Goal: Information Seeking & Learning: Find specific fact

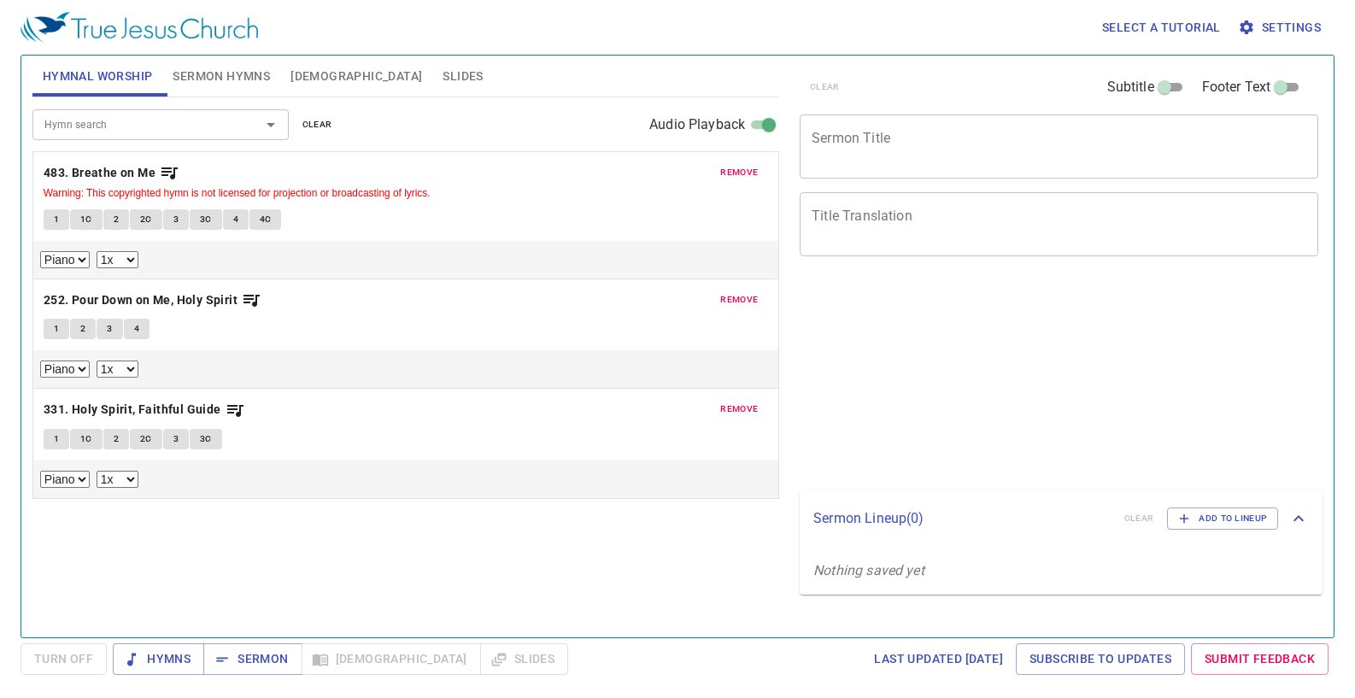
select select "1"
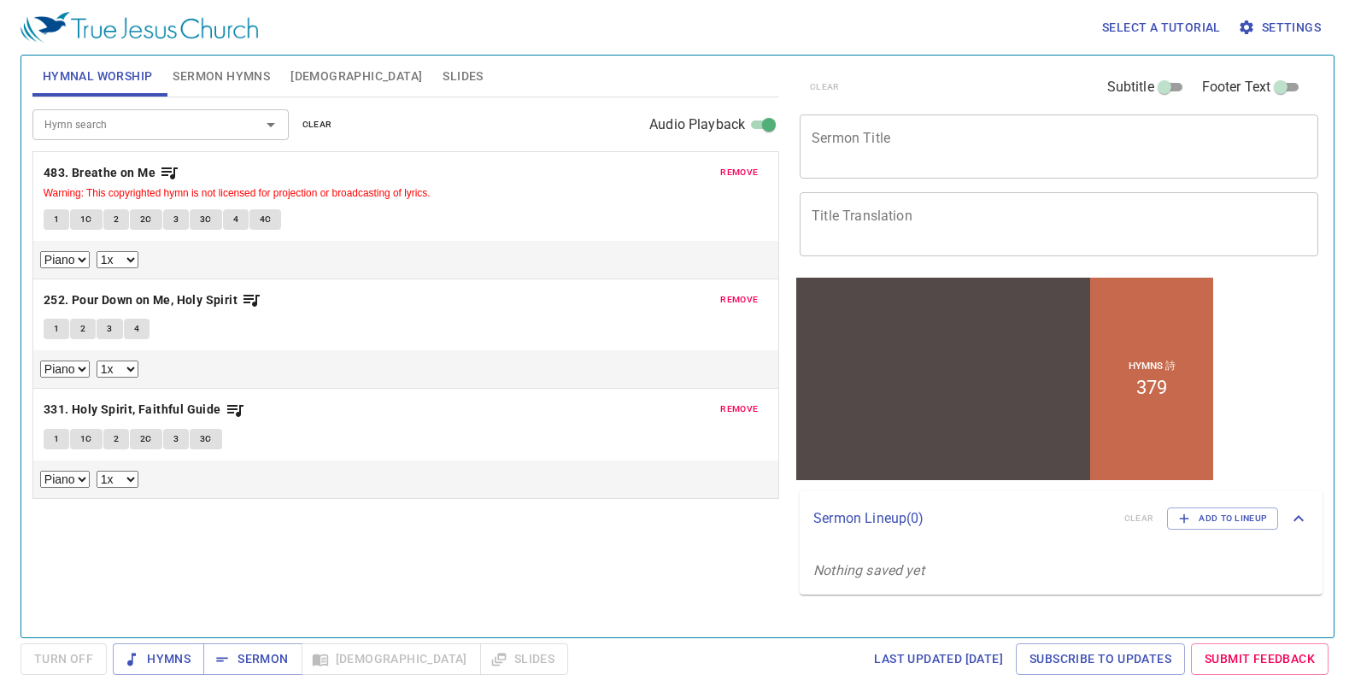
click at [735, 169] on span "remove" at bounding box center [739, 172] width 38 height 15
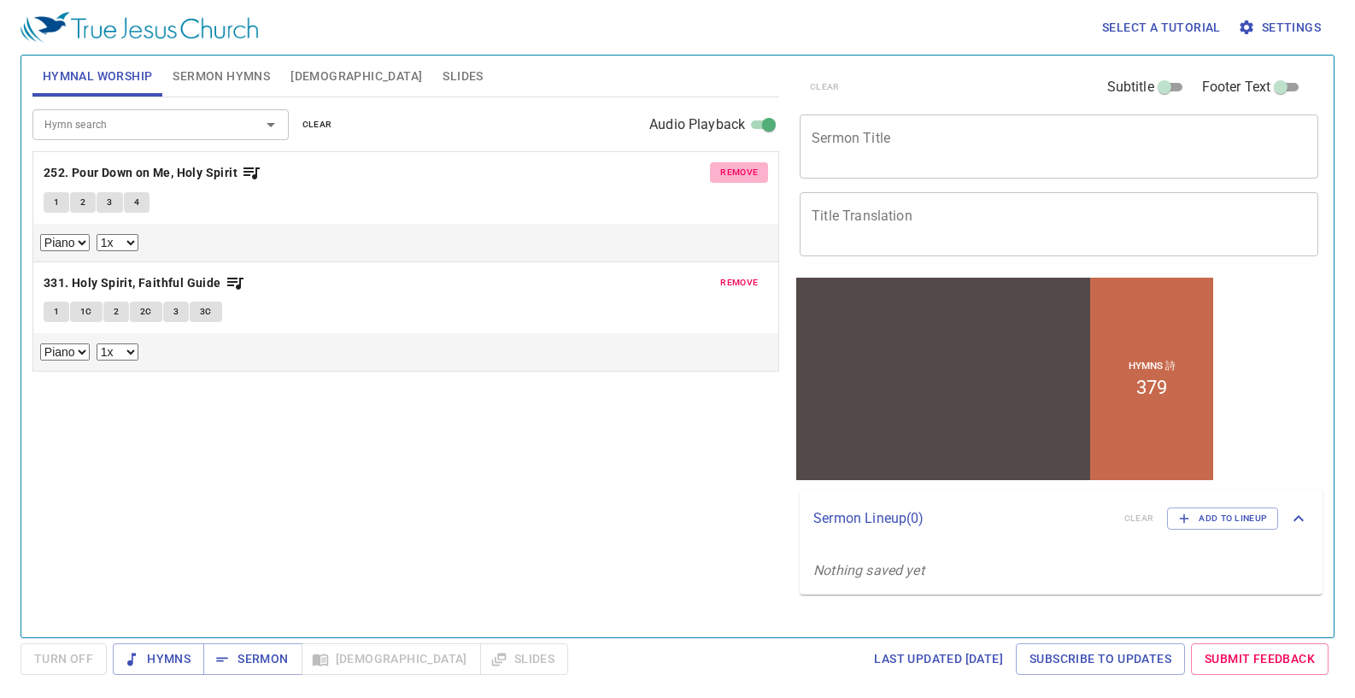
click at [735, 169] on span "remove" at bounding box center [739, 172] width 38 height 15
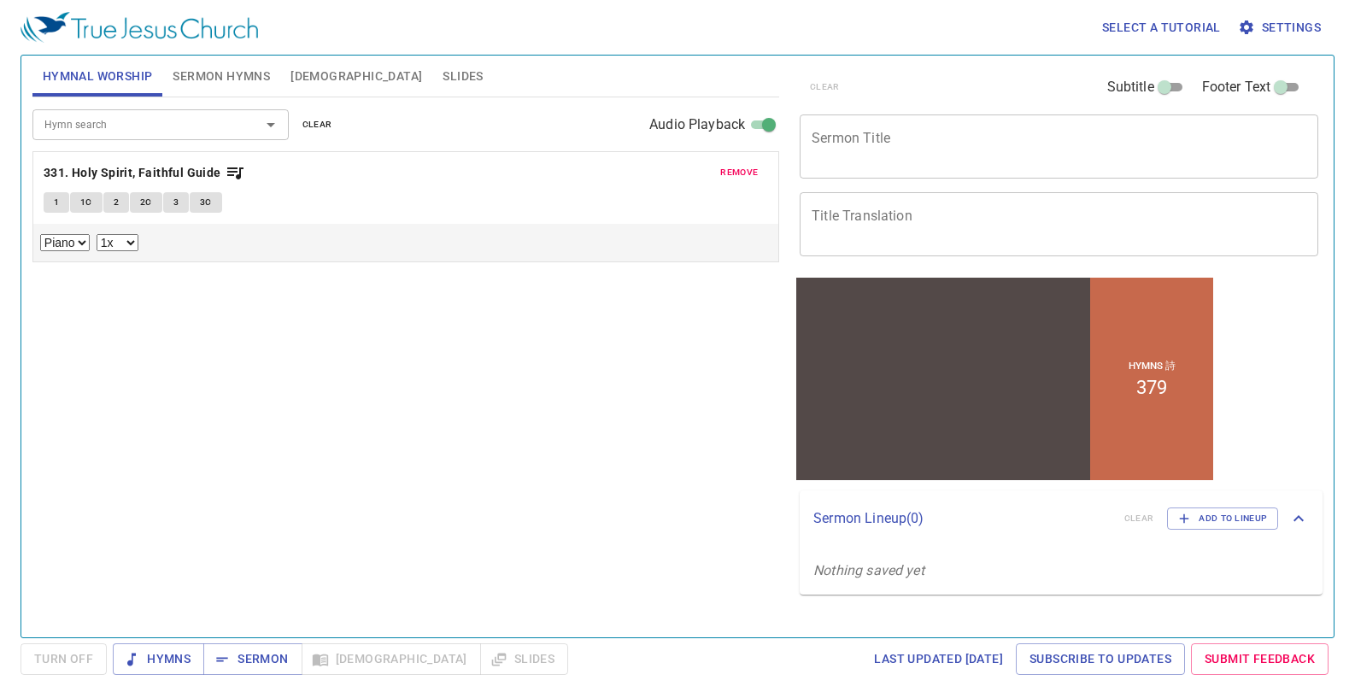
click at [737, 169] on span "remove" at bounding box center [739, 172] width 38 height 15
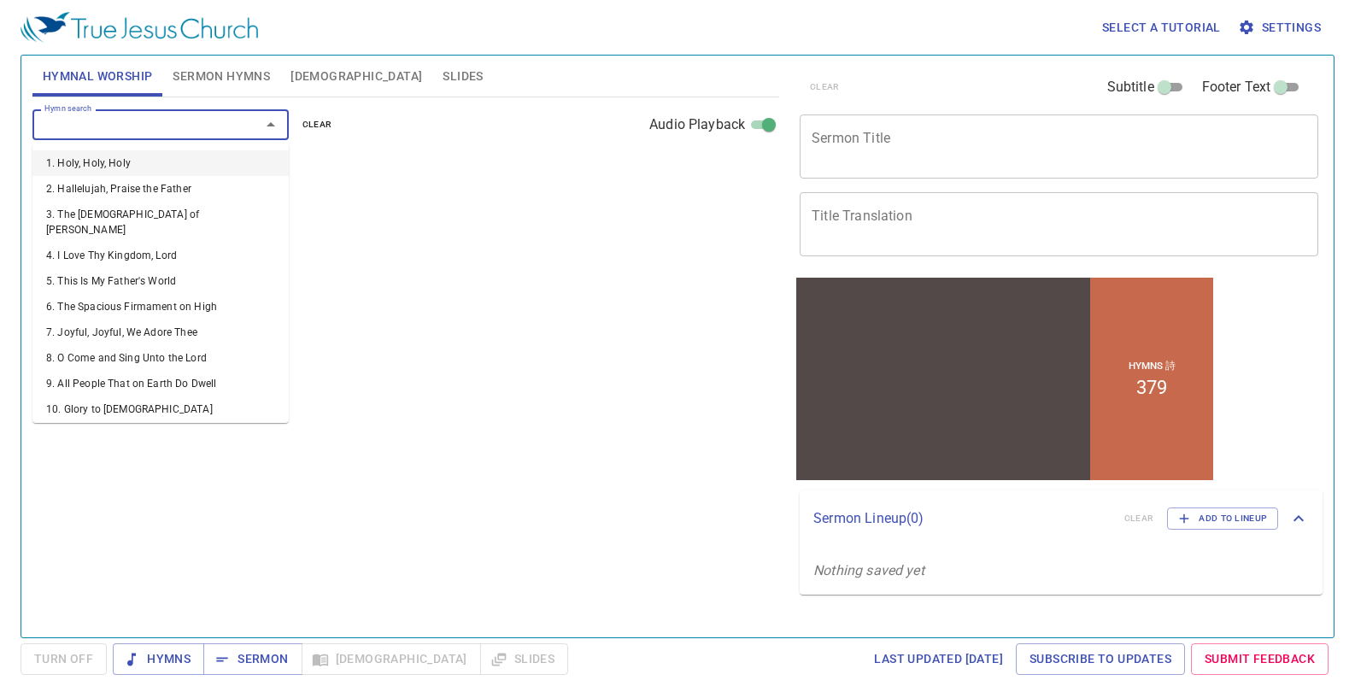
click at [213, 121] on input "Hymn search" at bounding box center [136, 125] width 196 height 20
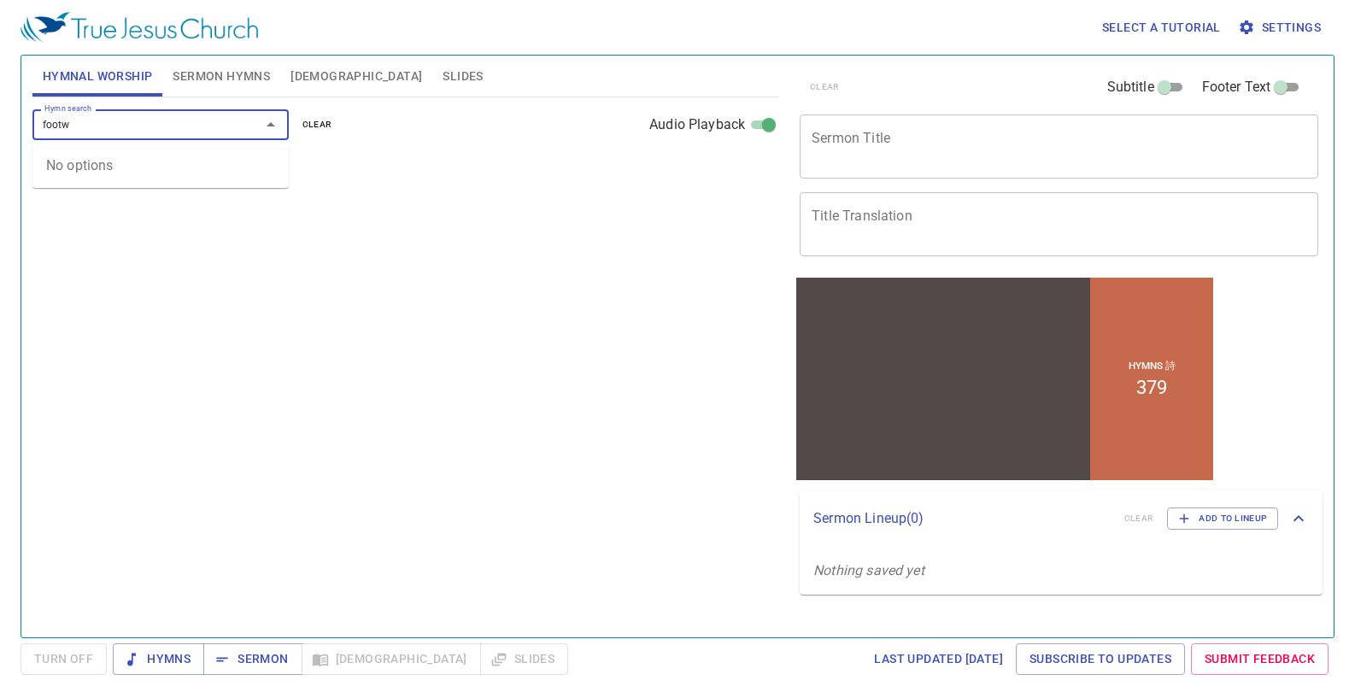
type input "foot"
click at [162, 165] on li "295. Foot Washing Sacrament" at bounding box center [160, 163] width 256 height 26
select select "1"
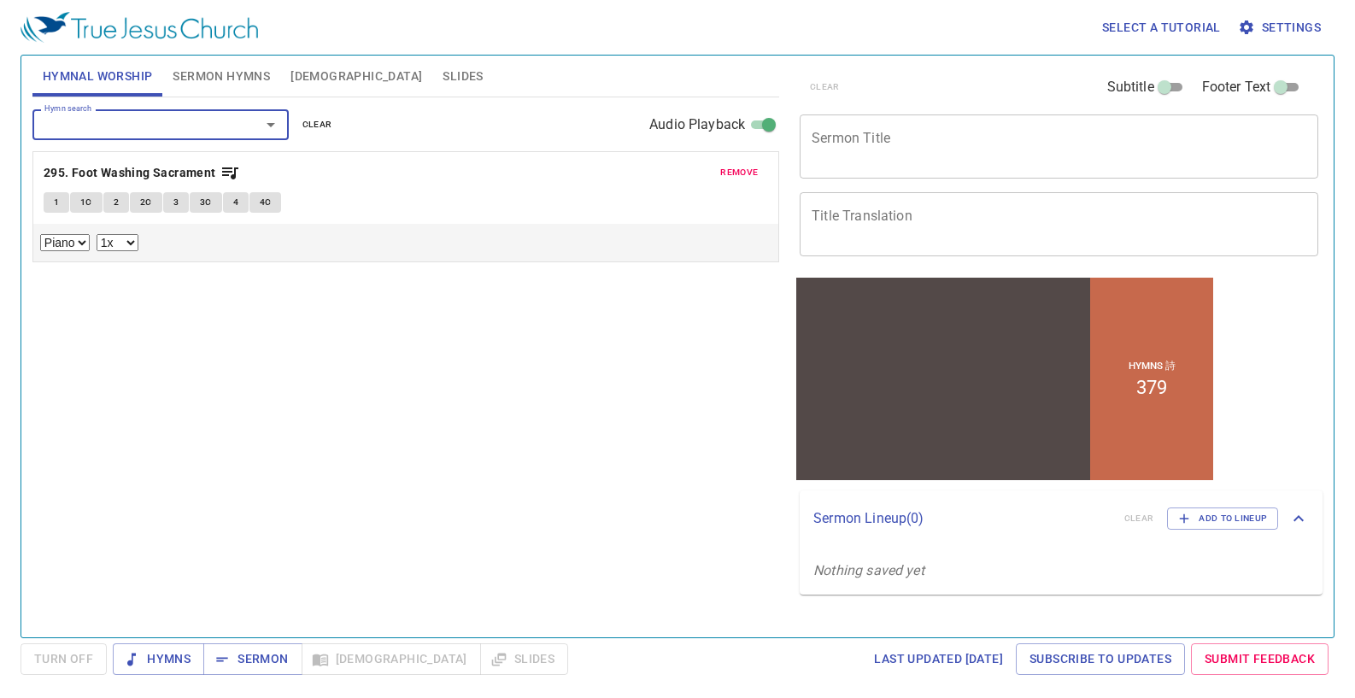
click at [54, 199] on span "1" at bounding box center [56, 202] width 5 height 15
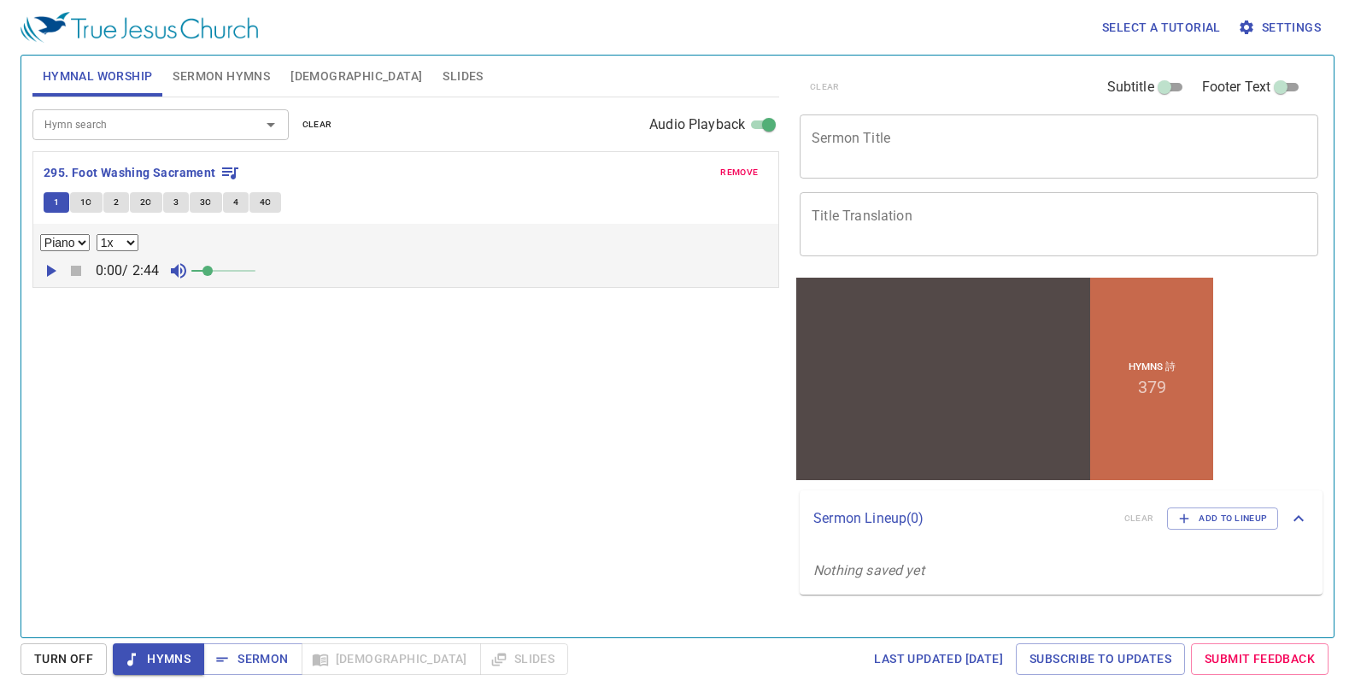
click at [50, 268] on icon "button" at bounding box center [51, 271] width 9 height 12
drag, startPoint x: 211, startPoint y: 268, endPoint x: 227, endPoint y: 270, distance: 16.3
click at [227, 270] on span at bounding box center [224, 271] width 10 height 10
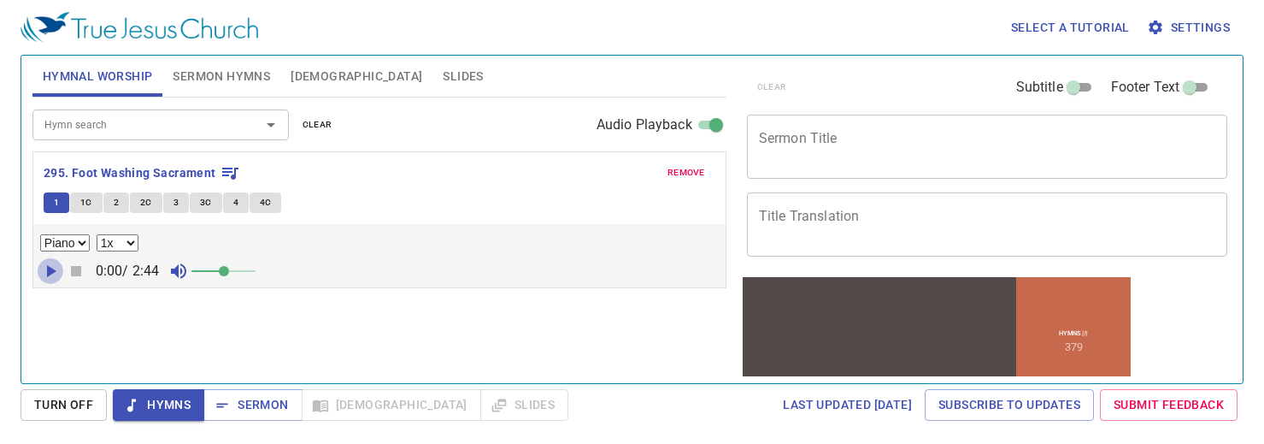
click at [47, 273] on icon "button" at bounding box center [51, 271] width 9 height 12
click at [38, 258] on button "button" at bounding box center [51, 271] width 26 height 26
click at [51, 277] on icon "button" at bounding box center [50, 271] width 21 height 21
click at [115, 200] on span "2" at bounding box center [116, 202] width 5 height 15
click at [52, 273] on icon "button" at bounding box center [51, 271] width 9 height 12
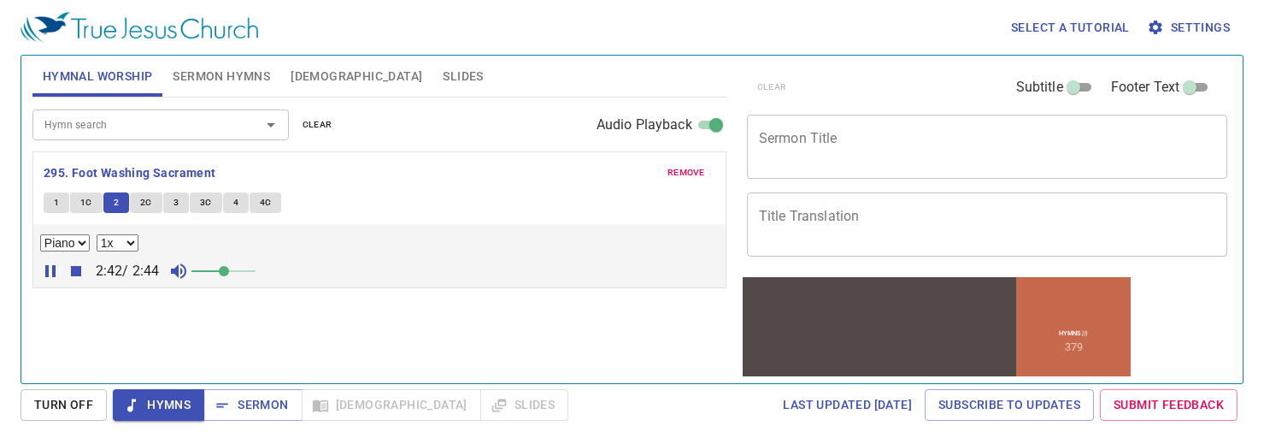
click at [173, 203] on span "3" at bounding box center [175, 202] width 5 height 15
click at [51, 270] on icon "button" at bounding box center [51, 271] width 9 height 12
click at [128, 239] on select "0.6x 0.7x 0.8x 0.9x 1x 1.1x 1.2x 1.3x 1.4x 1.5x 1.7x 2x" at bounding box center [118, 242] width 42 height 17
click at [56, 206] on span "1" at bounding box center [56, 202] width 5 height 15
click at [238, 205] on button "4" at bounding box center [236, 202] width 26 height 21
